Goal: Transaction & Acquisition: Subscribe to service/newsletter

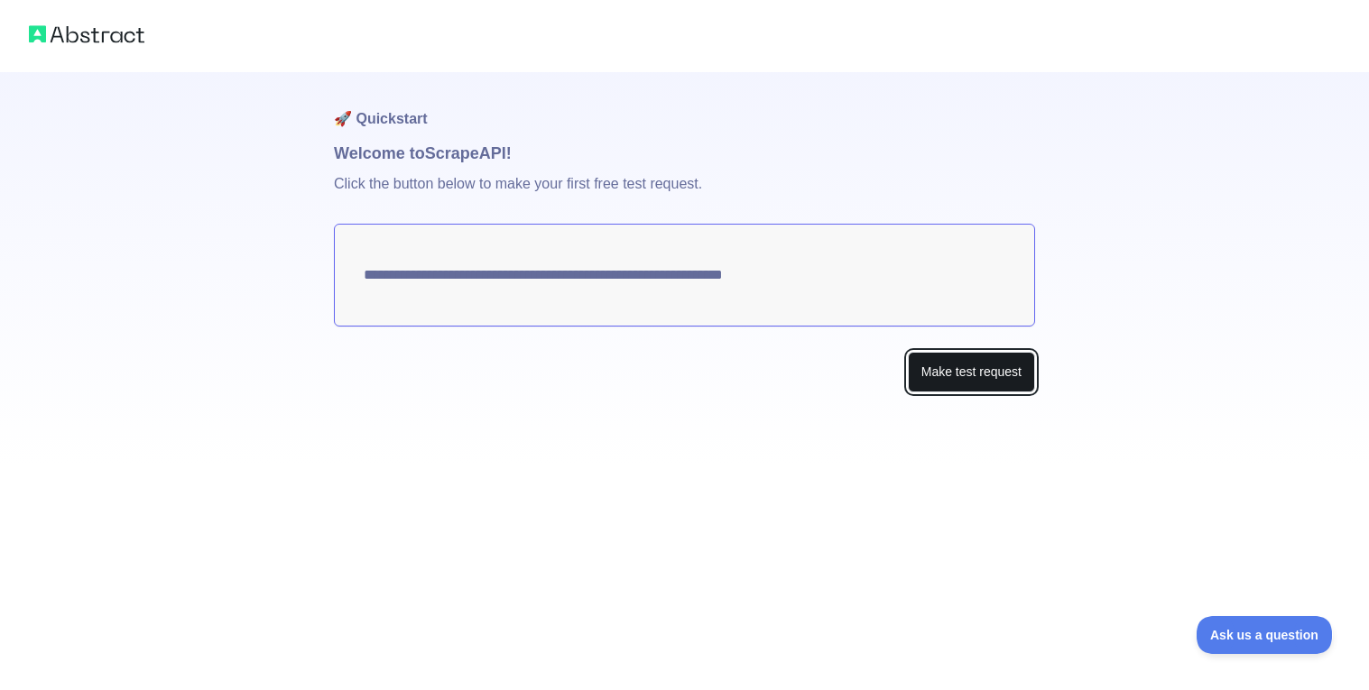
click at [926, 384] on button "Make test request" at bounding box center [971, 372] width 127 height 41
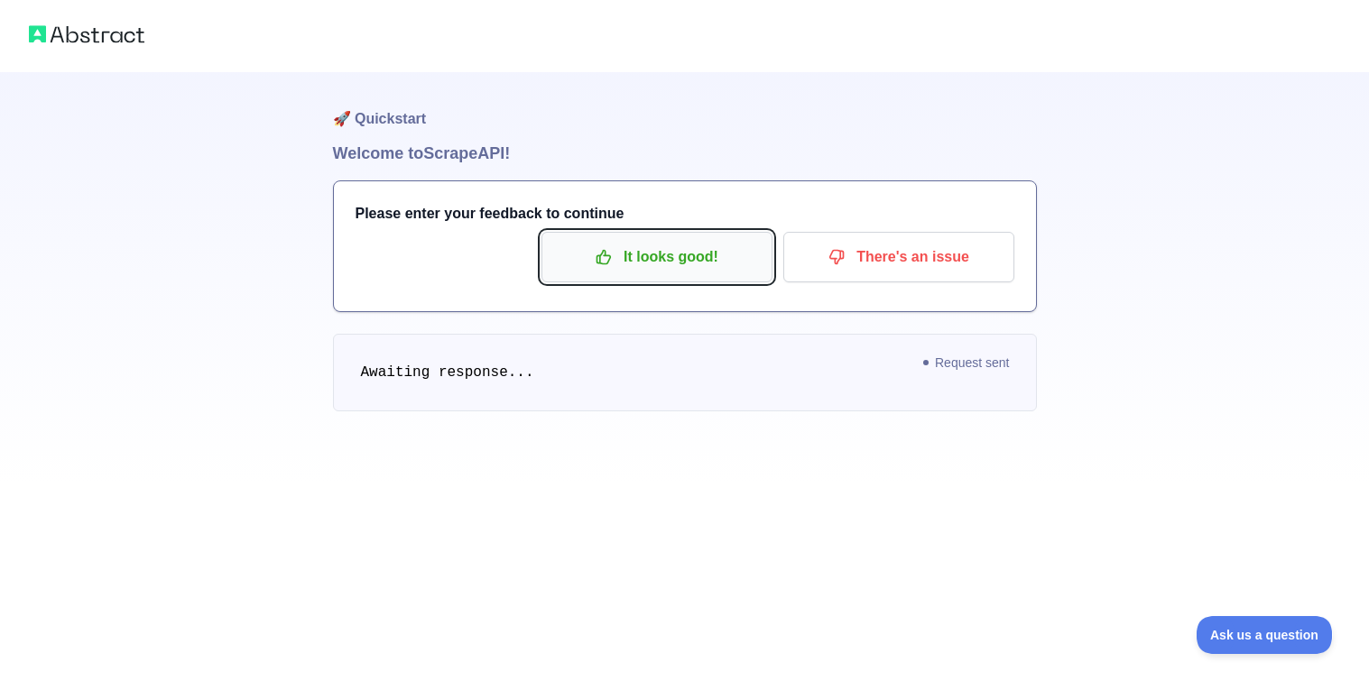
click at [637, 257] on p "It looks good!" at bounding box center [657, 257] width 204 height 31
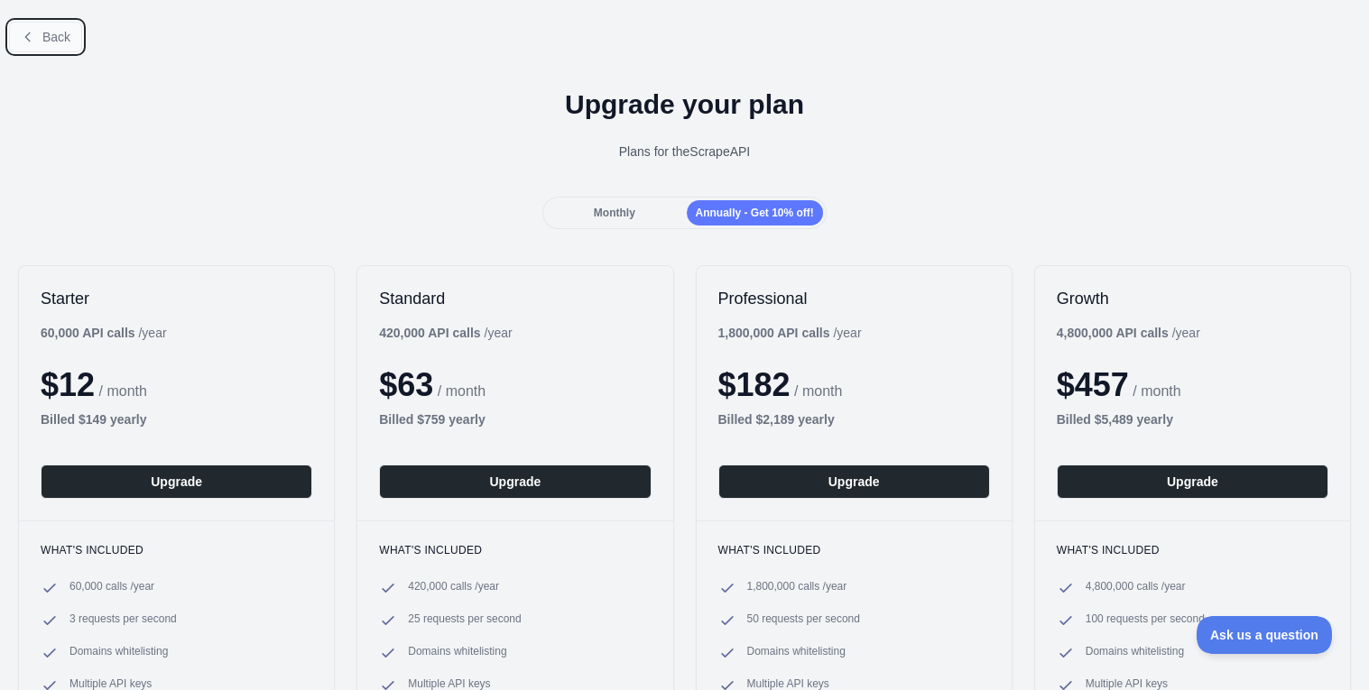
click at [22, 37] on icon at bounding box center [28, 37] width 14 height 14
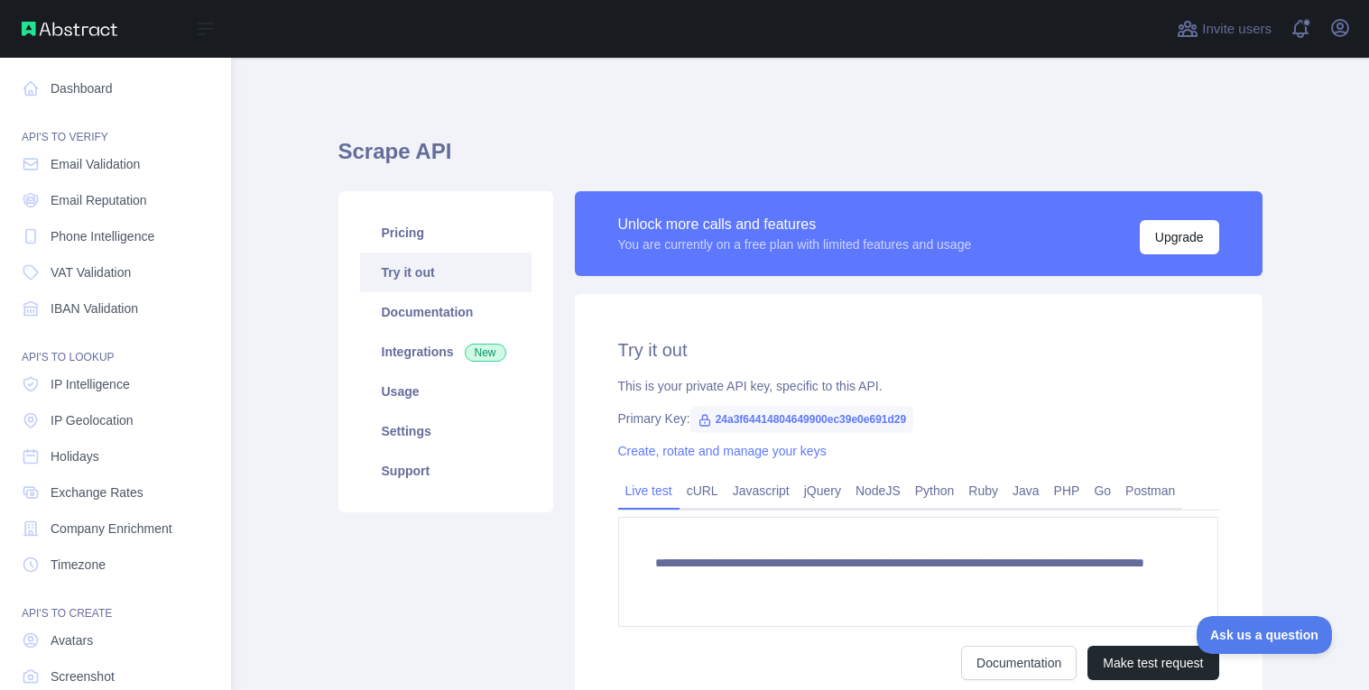
scroll to position [103, 0]
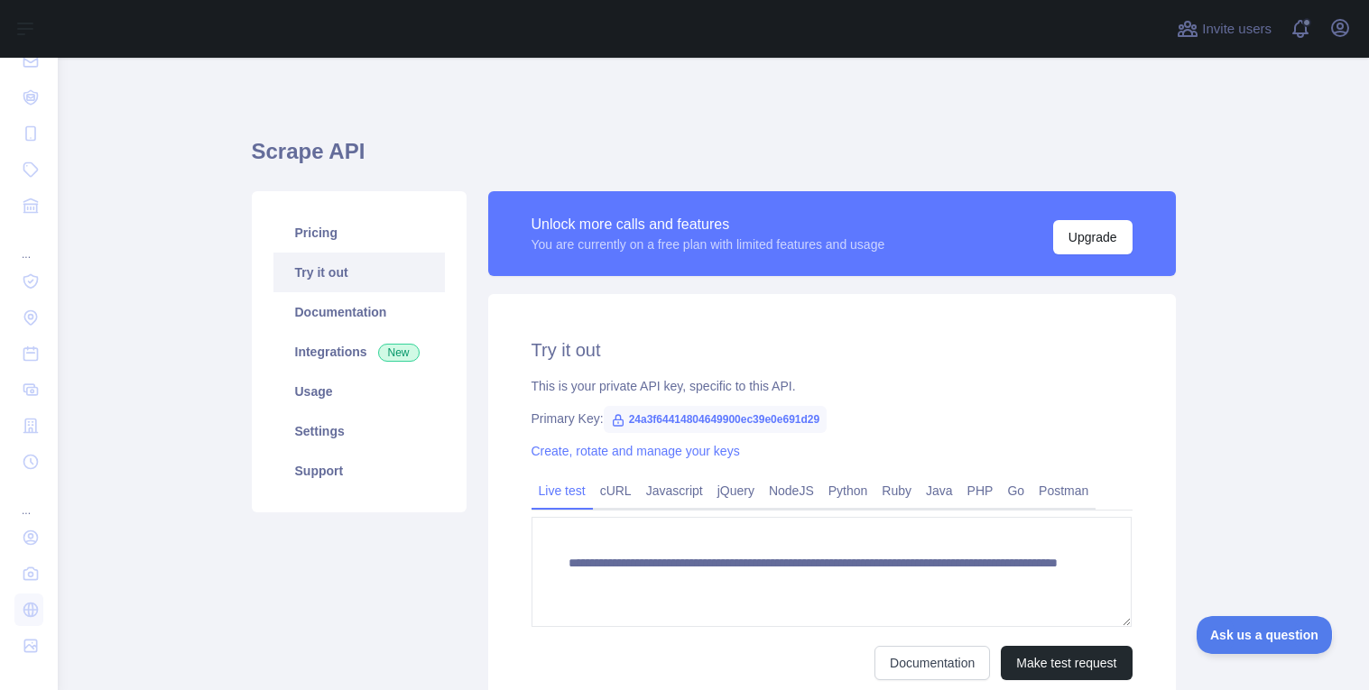
click at [337, 278] on link "Try it out" at bounding box center [358, 273] width 171 height 40
click at [333, 273] on link "Try it out" at bounding box center [358, 273] width 171 height 40
